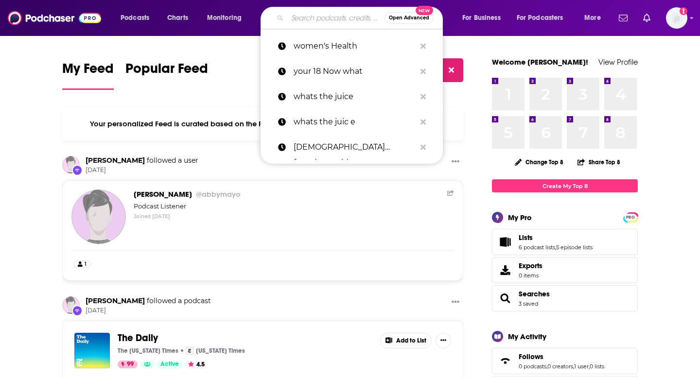
click at [332, 17] on input "Search podcasts, credits, & more..." at bounding box center [335, 18] width 97 height 16
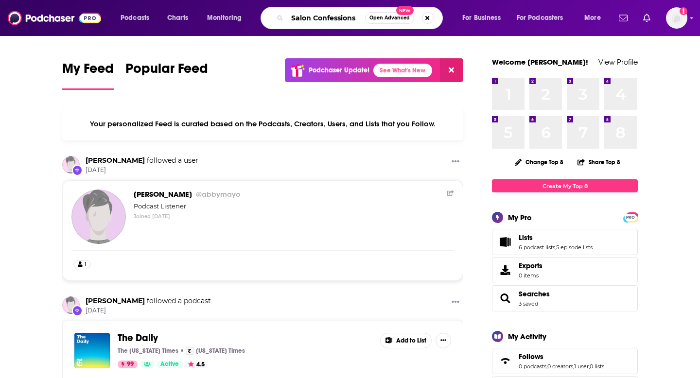
type input "Salon Confessions"
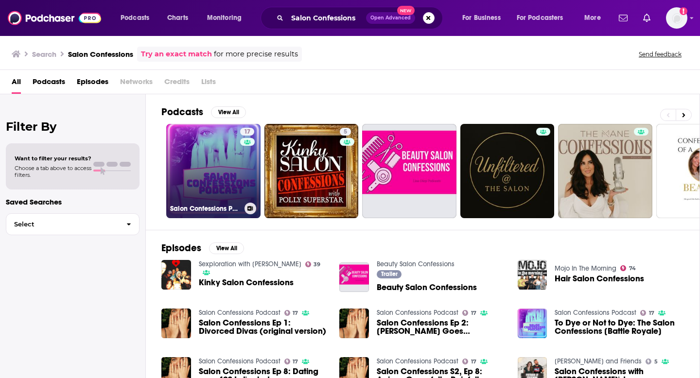
click at [213, 170] on link "17 Salon Confessions Podcast" at bounding box center [213, 171] width 94 height 94
